Goal: Find specific page/section: Find specific page/section

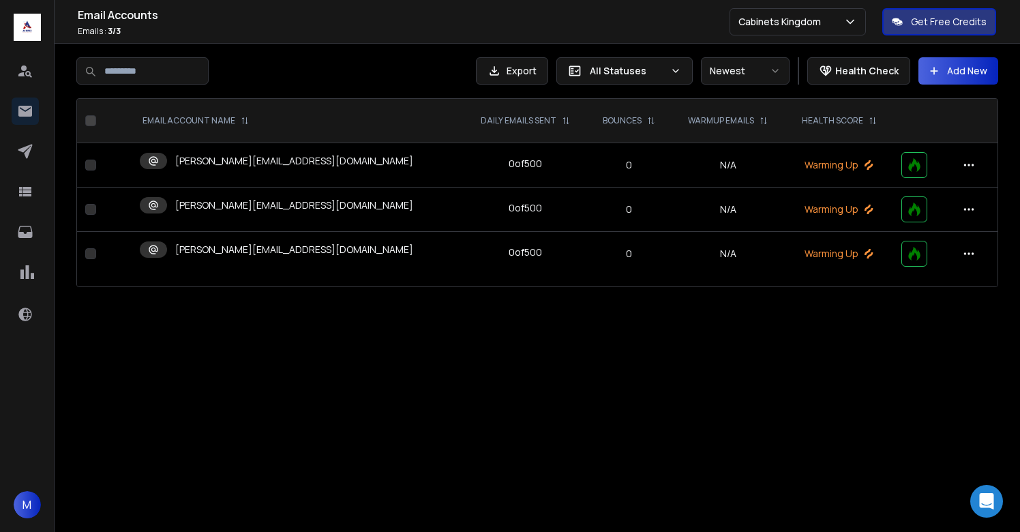
click at [260, 166] on p "[PERSON_NAME][EMAIL_ADDRESS][DOMAIN_NAME]" at bounding box center [294, 161] width 238 height 14
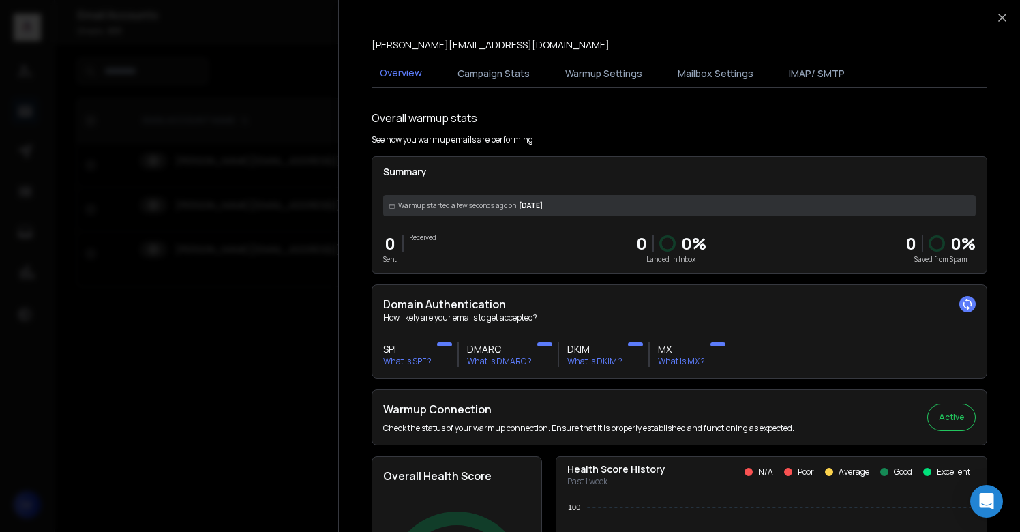
click at [258, 301] on div at bounding box center [510, 266] width 1020 height 532
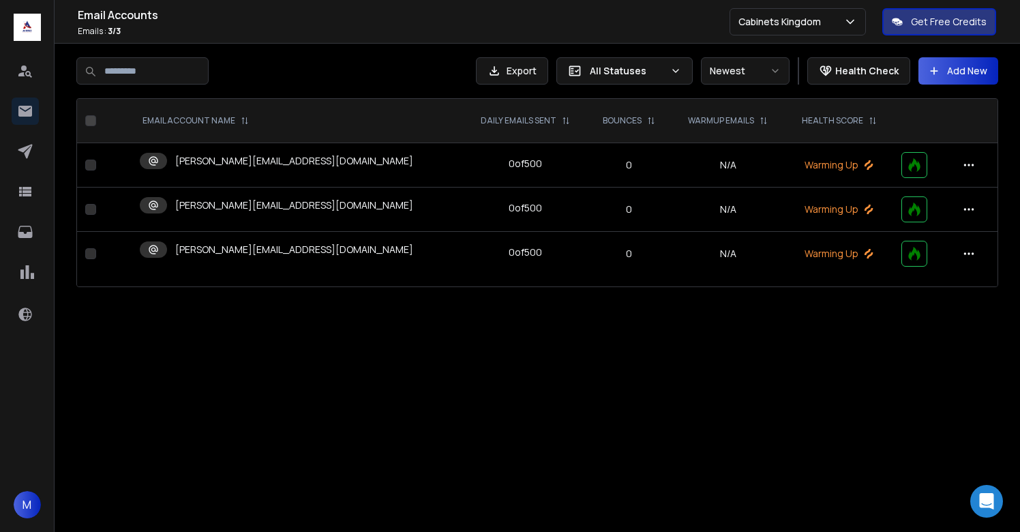
click at [258, 203] on p "[PERSON_NAME][EMAIL_ADDRESS][DOMAIN_NAME]" at bounding box center [294, 205] width 238 height 14
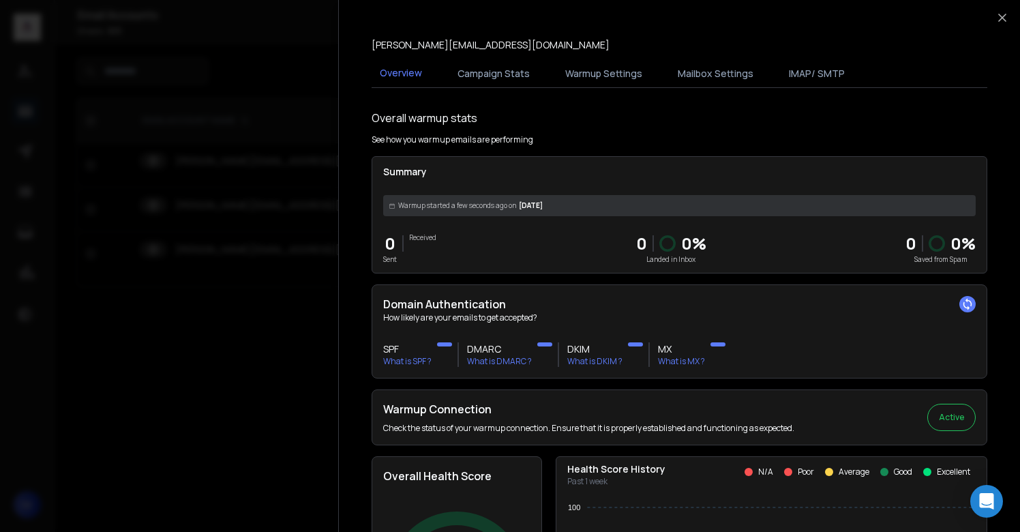
click at [260, 309] on div at bounding box center [510, 266] width 1020 height 532
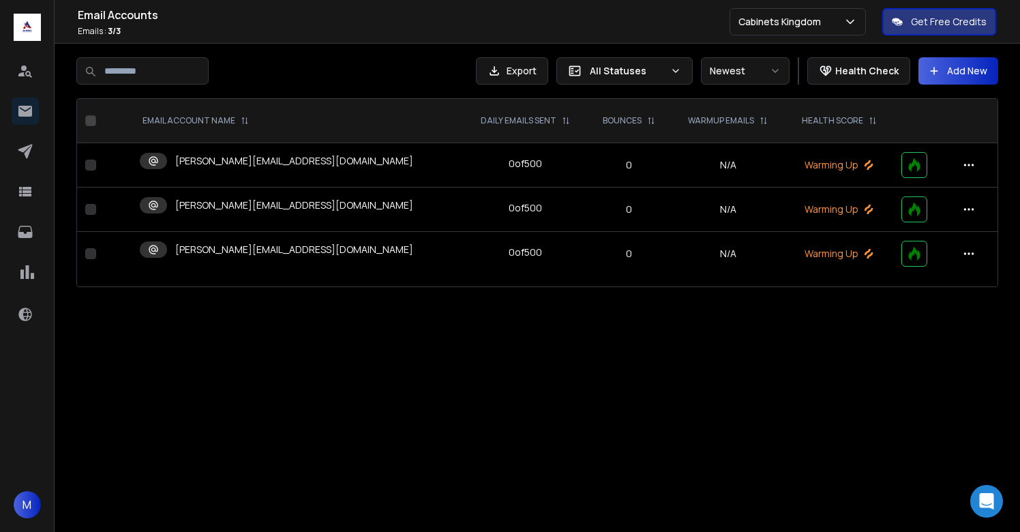
click at [260, 254] on p "[PERSON_NAME][EMAIL_ADDRESS][DOMAIN_NAME]" at bounding box center [294, 250] width 238 height 14
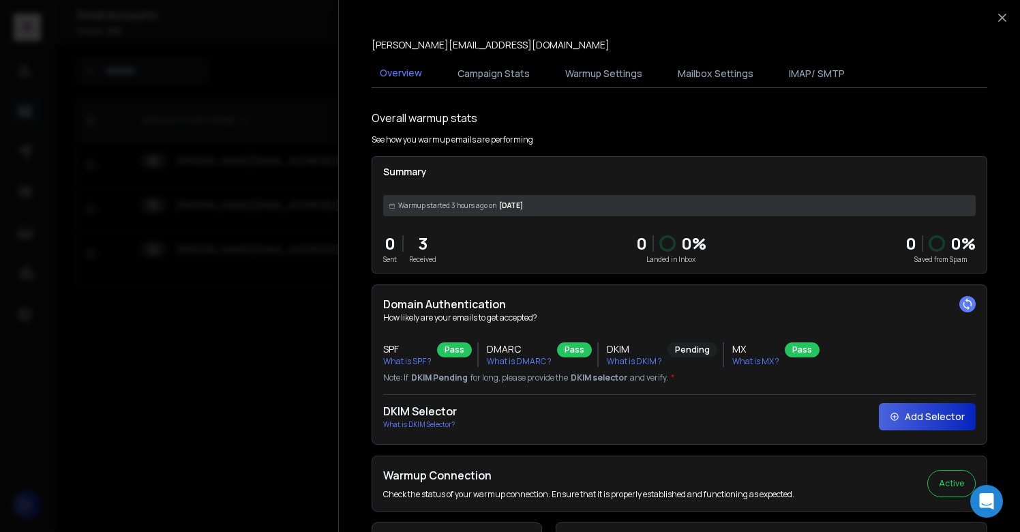
click at [250, 308] on div at bounding box center [510, 266] width 1020 height 532
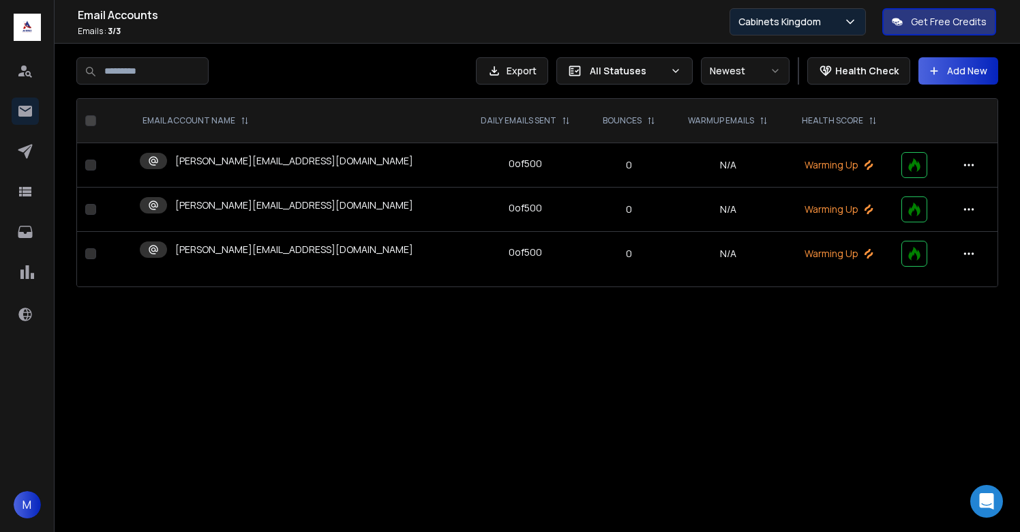
click at [787, 26] on p "Cabinets Kingdom" at bounding box center [782, 22] width 88 height 14
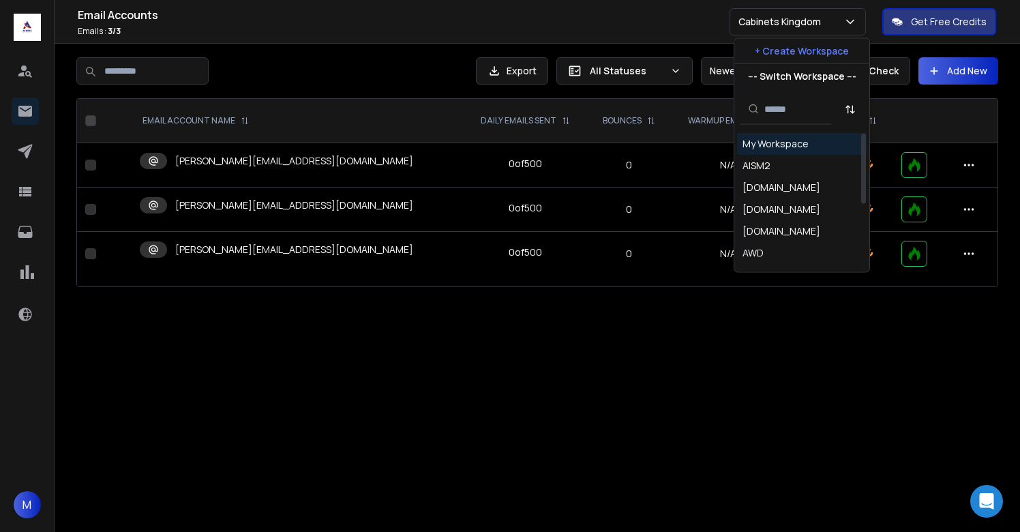
click at [774, 140] on div "My Workspace" at bounding box center [775, 144] width 66 height 14
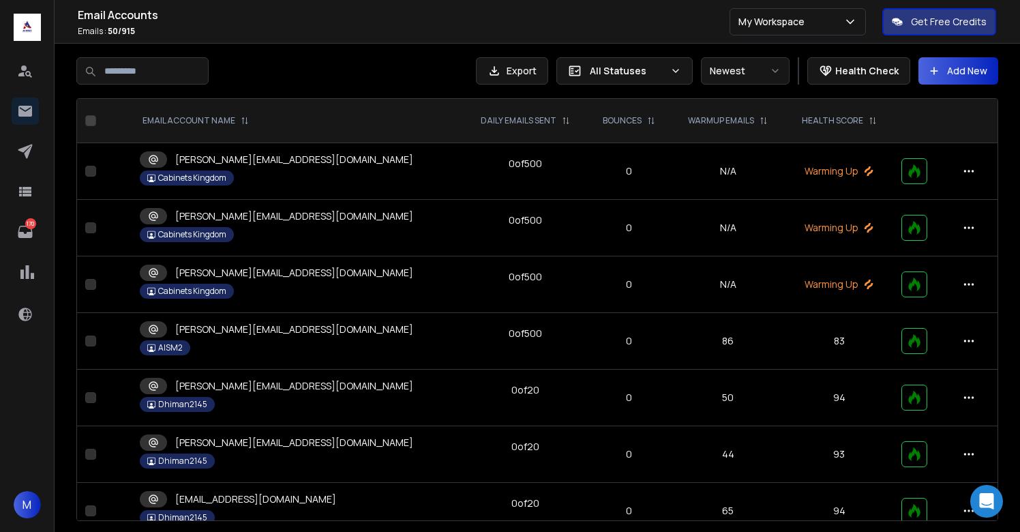
click at [346, 67] on div at bounding box center [271, 70] width 391 height 27
click at [290, 217] on p "[PERSON_NAME][EMAIL_ADDRESS][DOMAIN_NAME]" at bounding box center [294, 216] width 238 height 14
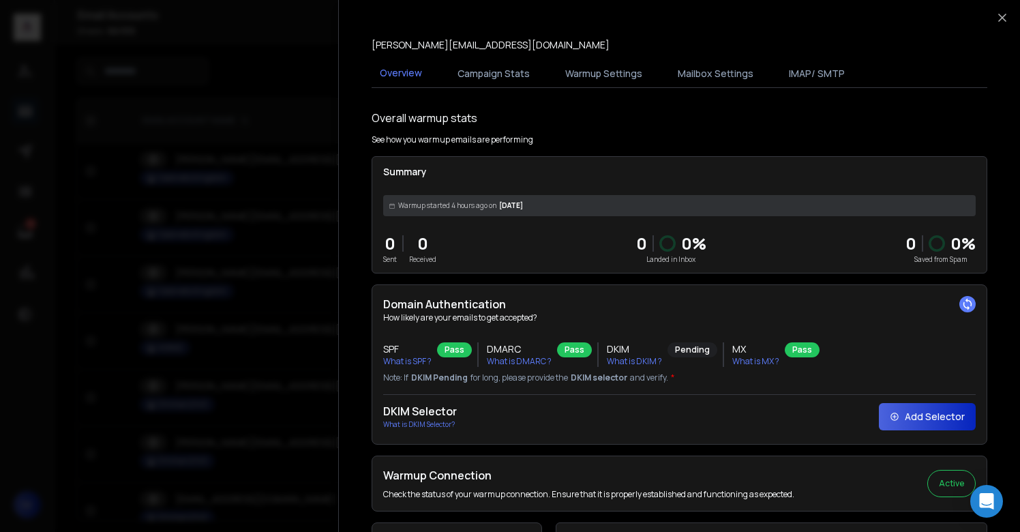
click at [290, 217] on div at bounding box center [510, 266] width 1020 height 532
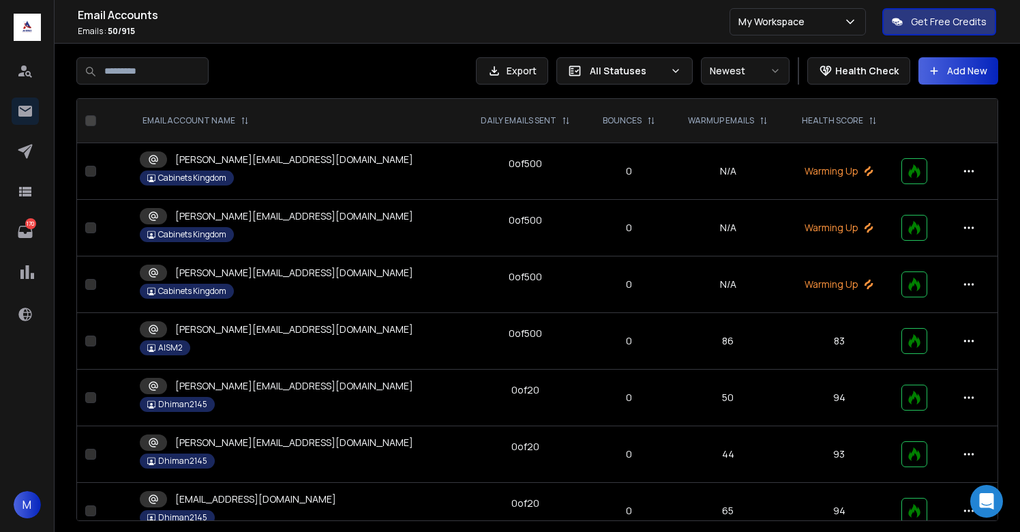
click at [267, 282] on td "matt@cabinetskingdom.co.uk Cabinets Kingdom" at bounding box center [297, 284] width 331 height 57
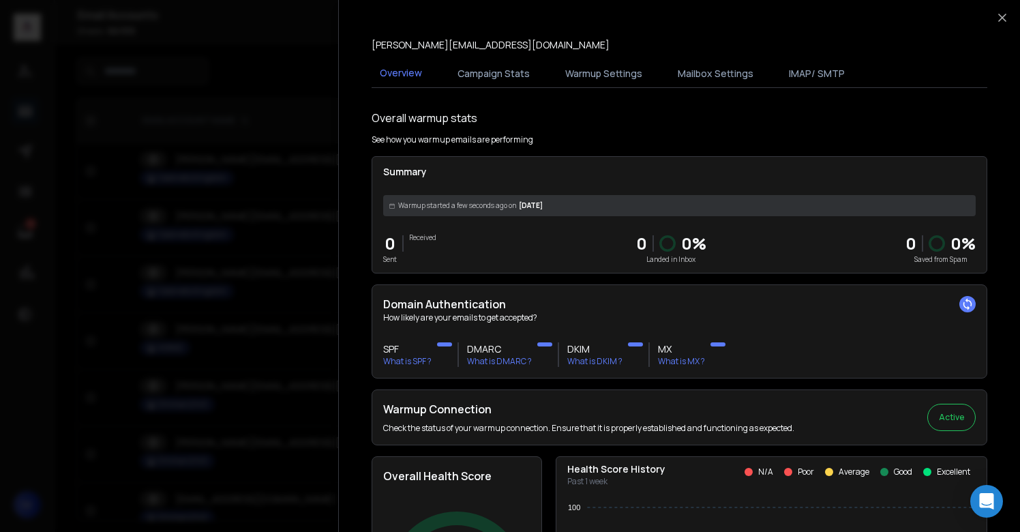
click at [267, 282] on div at bounding box center [510, 266] width 1020 height 532
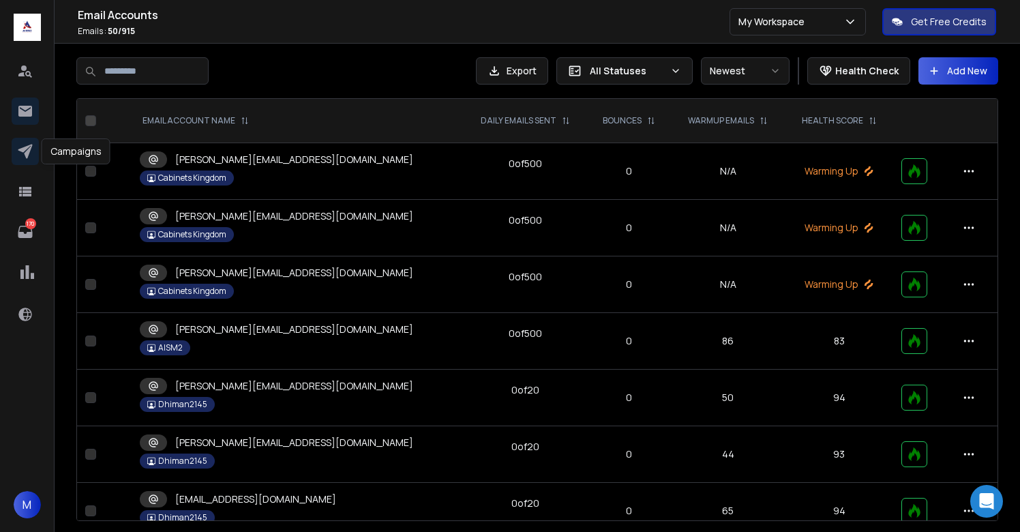
click at [29, 153] on icon at bounding box center [25, 151] width 16 height 16
